Goal: Transaction & Acquisition: Purchase product/service

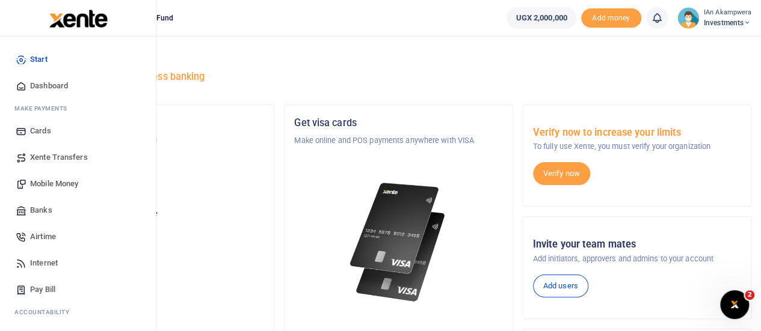
click at [57, 183] on span "Mobile Money" at bounding box center [54, 184] width 48 height 12
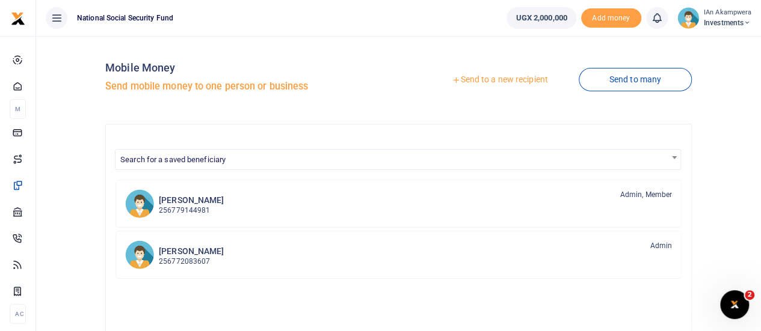
click at [507, 80] on link "Send to a new recipient" at bounding box center [499, 80] width 157 height 22
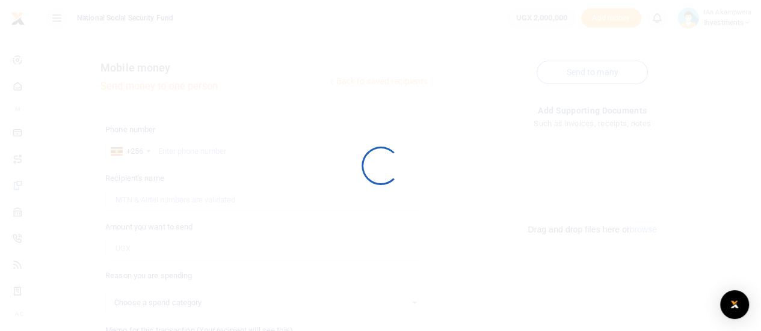
select select
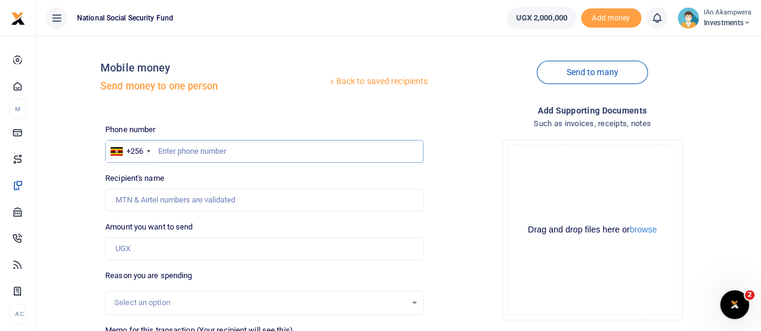
click at [189, 144] on input "text" at bounding box center [264, 151] width 318 height 23
type input "0"
type input "0772358079"
type input "Fred Mugabe"
type input "0772358079"
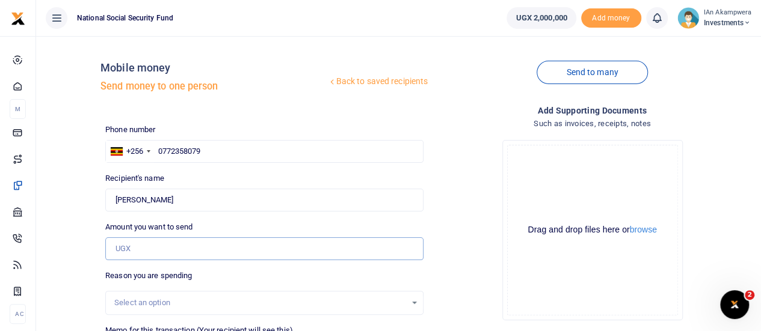
click at [159, 250] on input "Amount you want to send" at bounding box center [264, 248] width 318 height 23
type input "200,000"
click at [168, 300] on div "Select an option" at bounding box center [260, 303] width 292 height 12
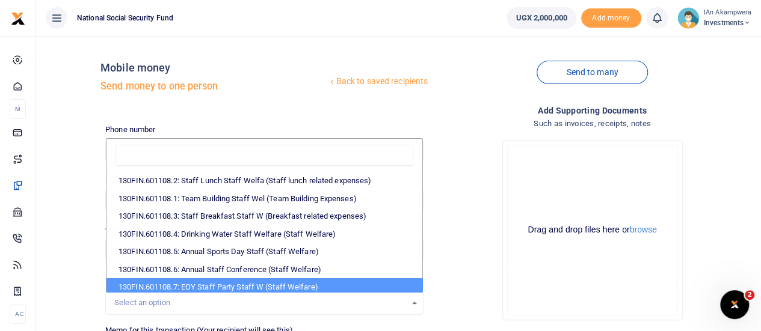
click at [494, 270] on div "Drop your files here Drag and drop files here or browse Powered by Uppy" at bounding box center [592, 230] width 318 height 200
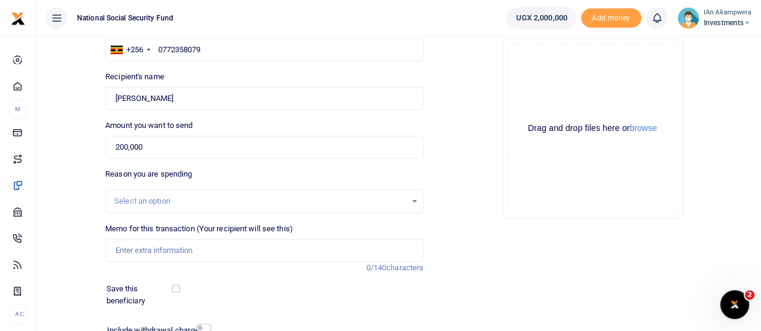
scroll to position [180, 0]
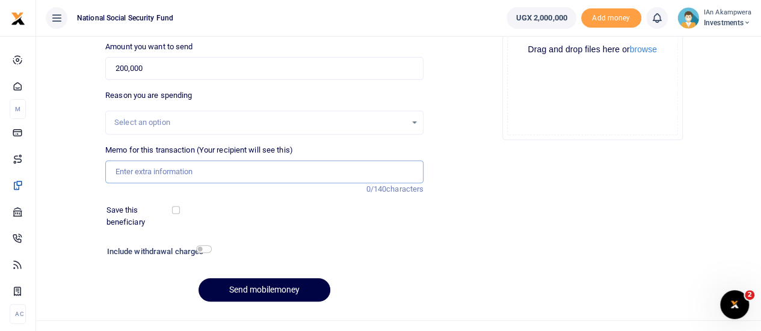
click at [202, 177] on input "Memo for this transaction (Your recipient will see this)" at bounding box center [264, 172] width 318 height 23
type input "Breakfast items"
click at [177, 211] on input "checkbox" at bounding box center [176, 210] width 8 height 8
checkbox input "true"
click at [206, 247] on input "checkbox" at bounding box center [204, 249] width 16 height 8
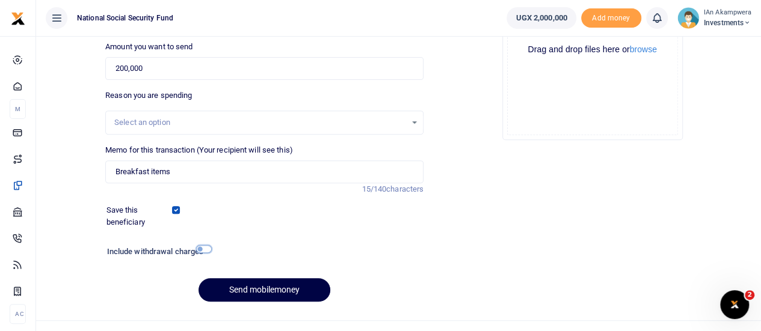
checkbox input "true"
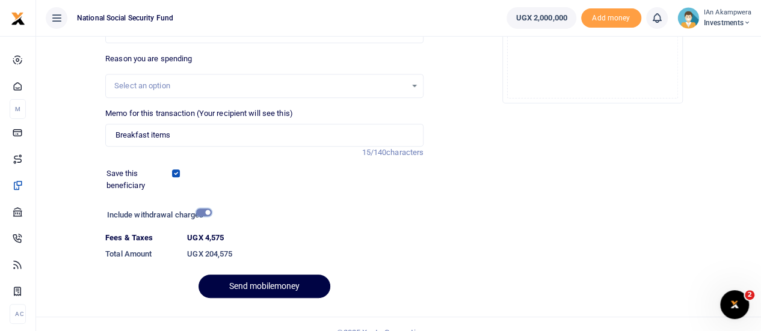
scroll to position [233, 0]
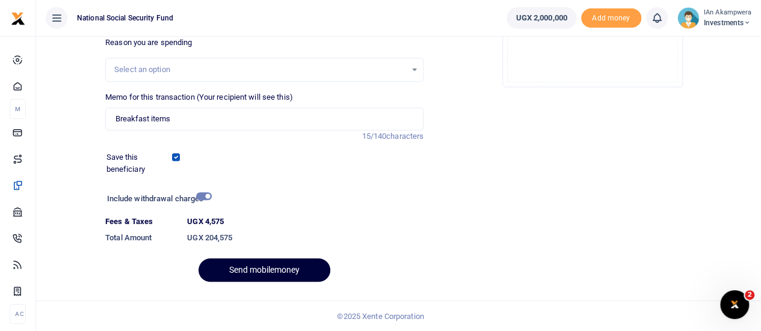
click at [265, 269] on button "Send mobilemoney" at bounding box center [264, 270] width 132 height 23
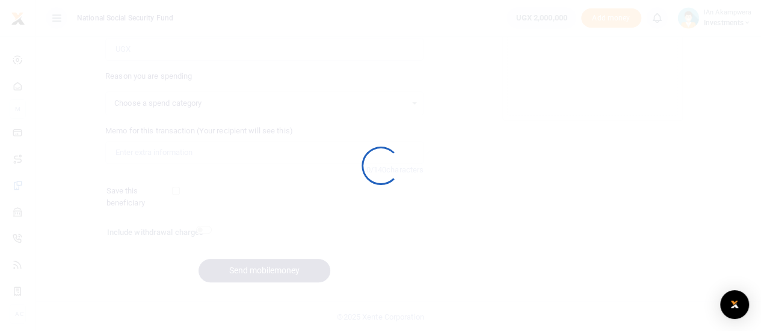
select select
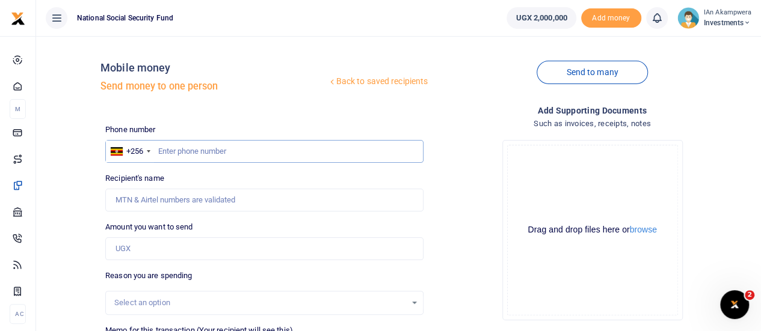
click at [203, 155] on input "text" at bounding box center [264, 151] width 318 height 23
type input "0782239768"
type input "[PERSON_NAME]"
type input "0782239768"
click at [159, 250] on input "Amount you want to send" at bounding box center [264, 248] width 318 height 23
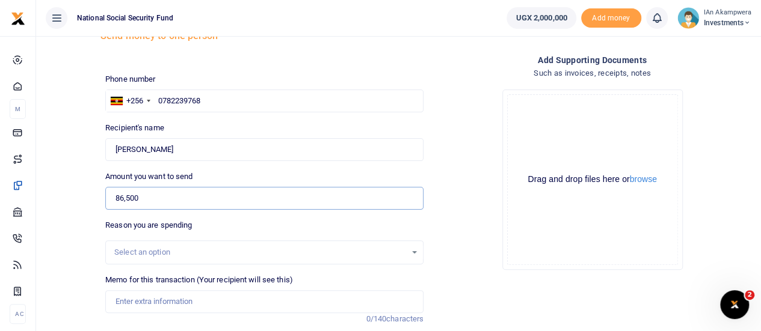
scroll to position [120, 0]
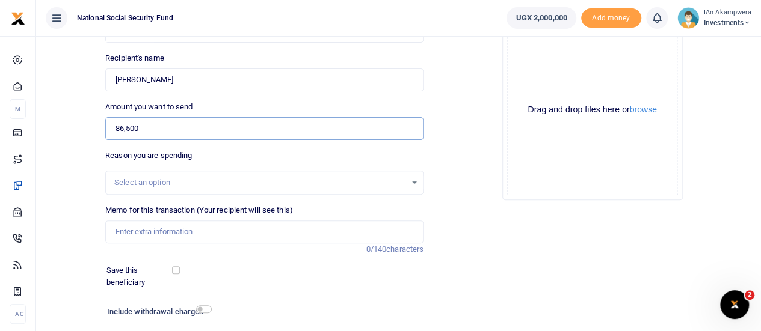
type input "86,500"
click at [213, 235] on input "Memo for this transaction (Your recipient will see this)" at bounding box center [264, 232] width 318 height 23
drag, startPoint x: 174, startPoint y: 270, endPoint x: 178, endPoint y: 277, distance: 8.1
click at [174, 270] on input "checkbox" at bounding box center [176, 270] width 8 height 8
checkbox input "true"
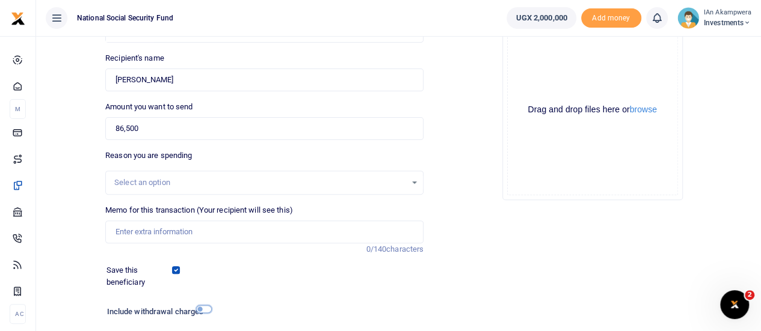
click at [204, 311] on input "checkbox" at bounding box center [204, 309] width 16 height 8
checkbox input "true"
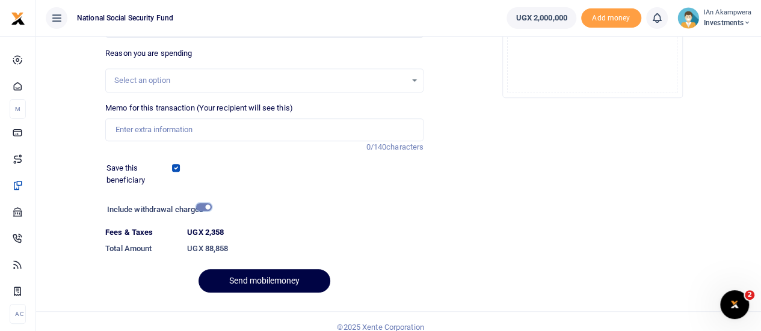
scroll to position [233, 0]
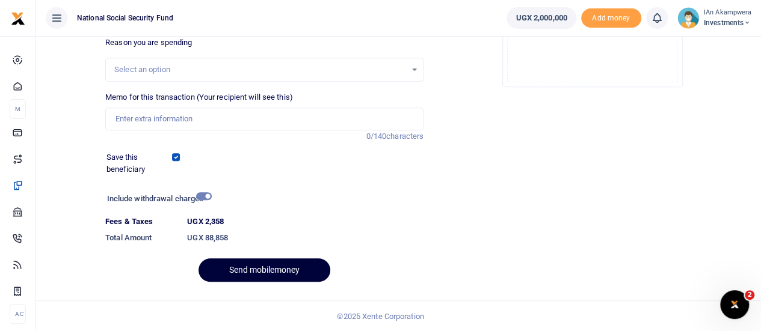
click at [280, 269] on button "Send mobilemoney" at bounding box center [264, 270] width 132 height 23
click at [124, 118] on input "Memo for this transaction (Your recipient will see this)" at bounding box center [264, 119] width 318 height 23
type input "Business meeting"
click at [245, 272] on button "Send mobilemoney" at bounding box center [264, 270] width 132 height 23
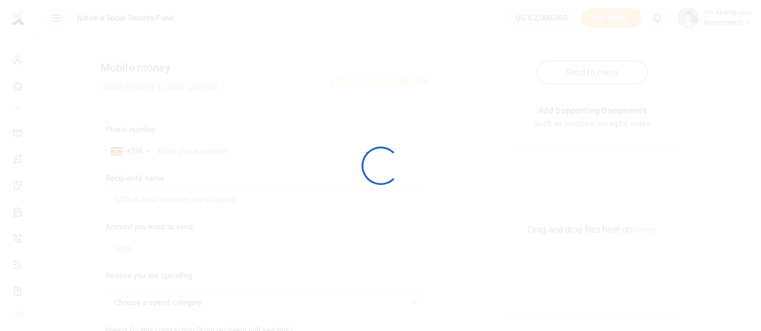
scroll to position [200, 0]
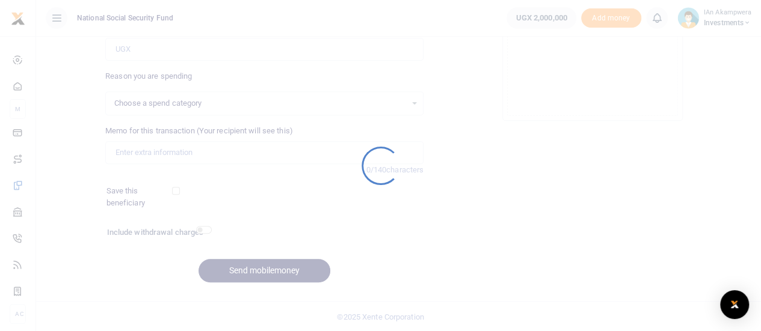
select select
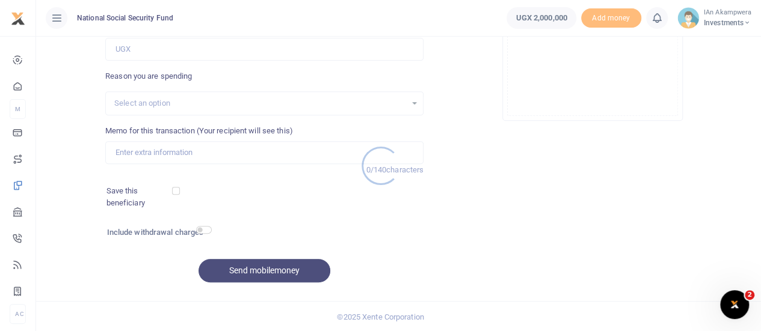
scroll to position [0, 0]
